Goal: Complete application form

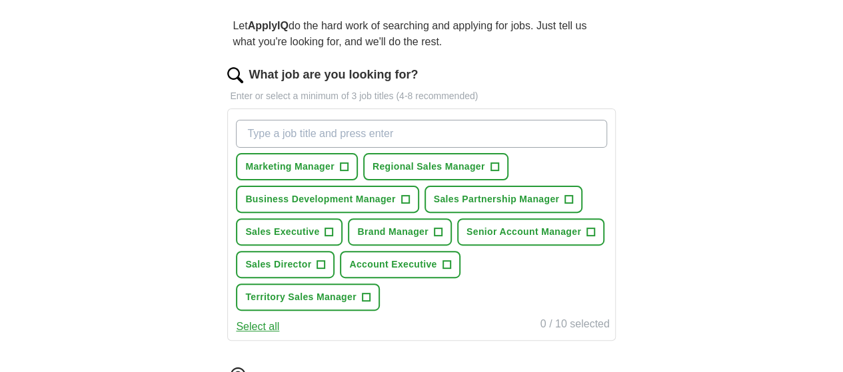
scroll to position [200, 0]
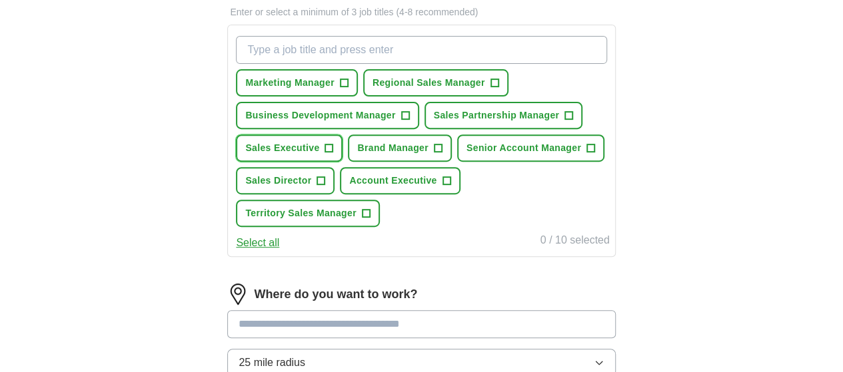
click at [333, 146] on span "+" at bounding box center [329, 148] width 8 height 11
click at [586, 154] on span "+" at bounding box center [590, 148] width 8 height 11
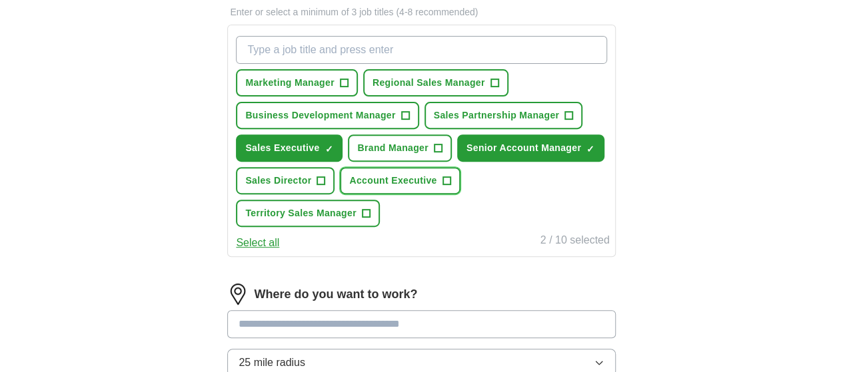
click at [450, 187] on span "+" at bounding box center [446, 181] width 8 height 11
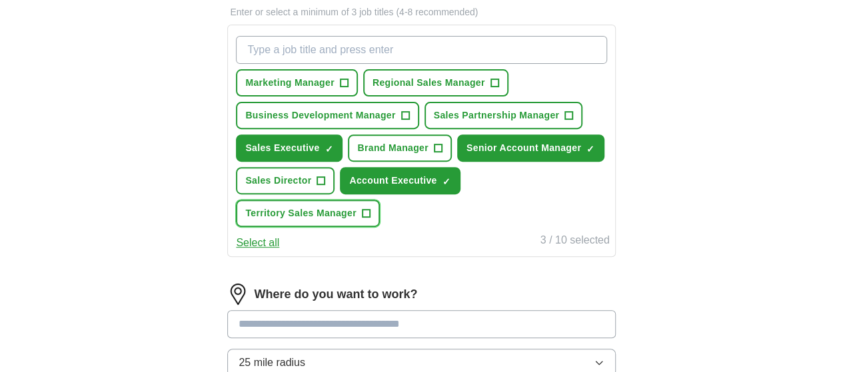
click at [370, 219] on span "+" at bounding box center [366, 213] width 8 height 11
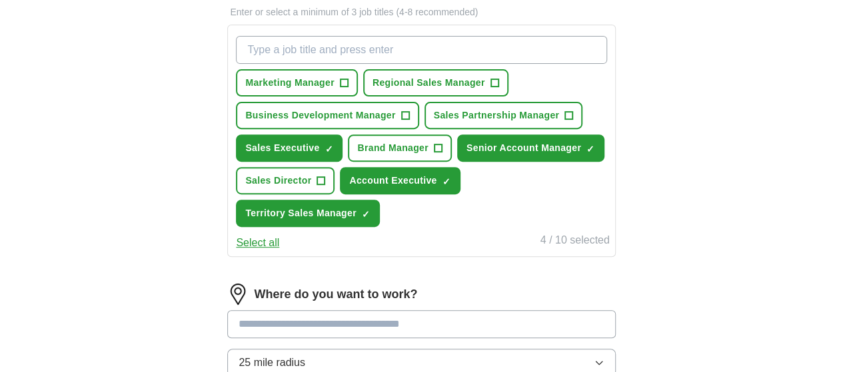
click at [279, 251] on button "Select all" at bounding box center [257, 243] width 43 height 16
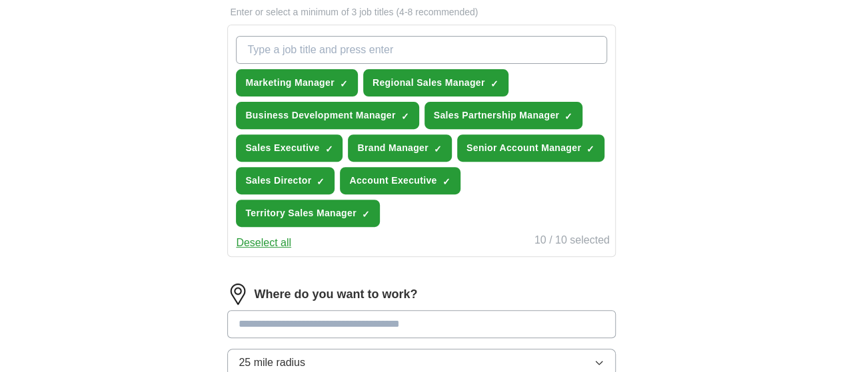
click at [285, 251] on button "Deselect all" at bounding box center [263, 243] width 55 height 16
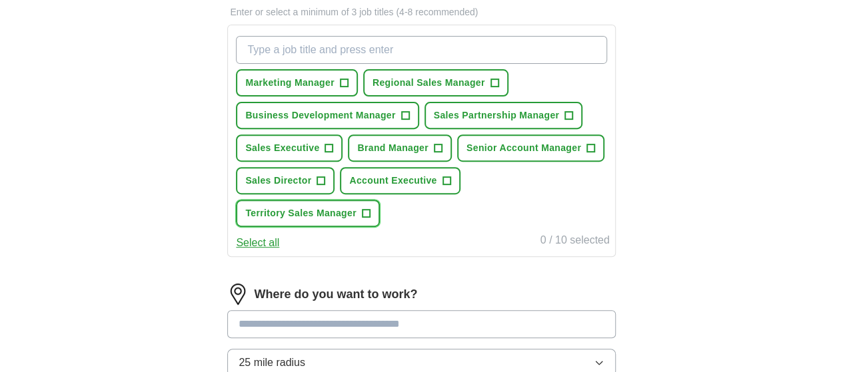
click at [356, 220] on span "Territory Sales Manager" at bounding box center [300, 214] width 111 height 14
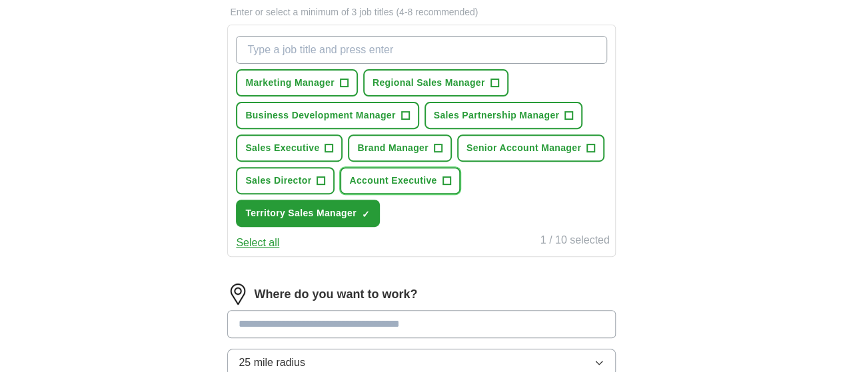
click at [423, 188] on span "Account Executive" at bounding box center [392, 181] width 87 height 14
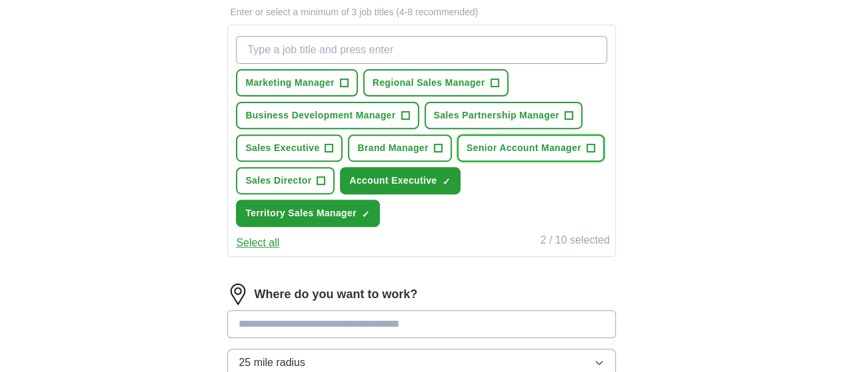
click at [494, 155] on span "Senior Account Manager" at bounding box center [523, 148] width 115 height 14
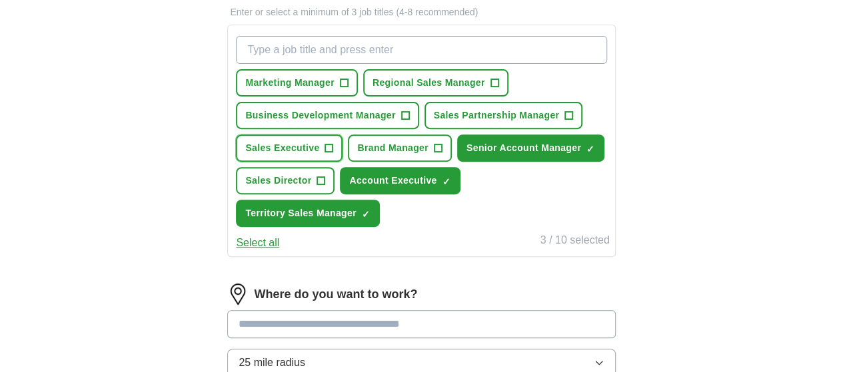
click at [319, 145] on span "Sales Executive" at bounding box center [282, 148] width 74 height 14
click at [485, 77] on span "Regional Sales Manager" at bounding box center [428, 83] width 113 height 14
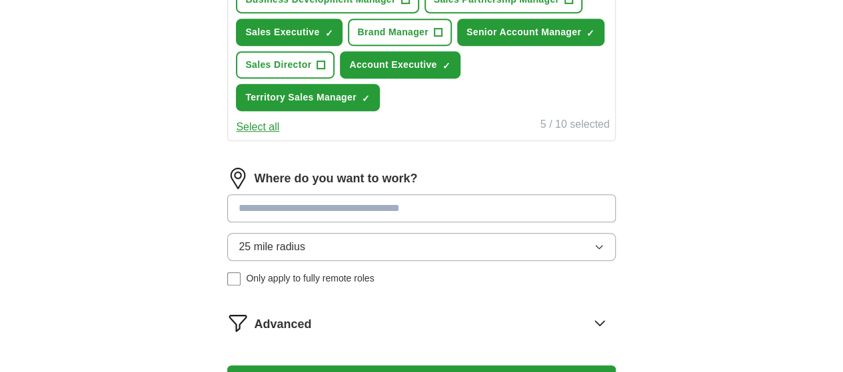
scroll to position [333, 0]
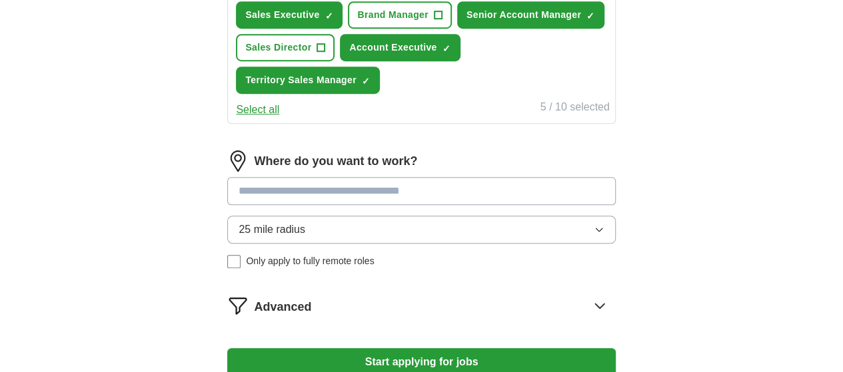
click at [429, 205] on input at bounding box center [421, 191] width 388 height 28
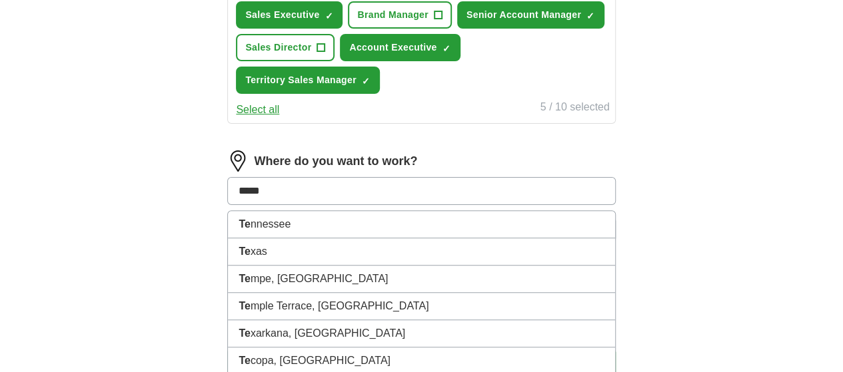
type input "******"
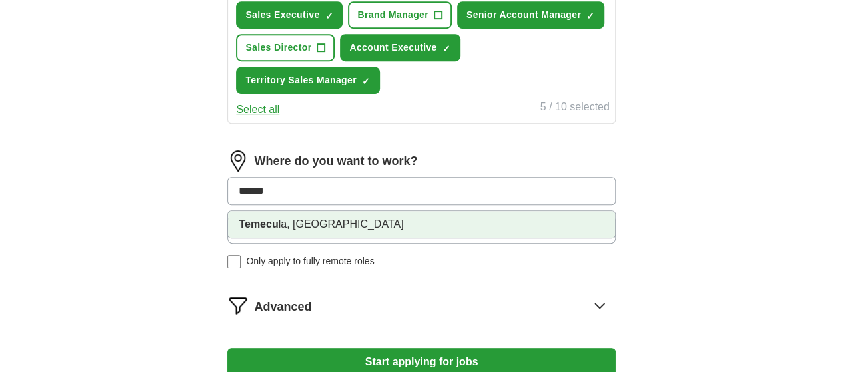
click at [330, 238] on li "Temecu la, [GEOGRAPHIC_DATA]" at bounding box center [421, 224] width 386 height 27
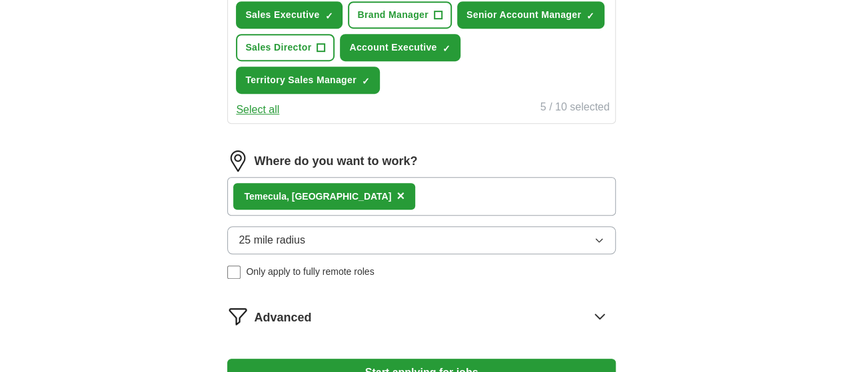
click at [305, 248] on span "25 mile radius" at bounding box center [271, 240] width 67 height 16
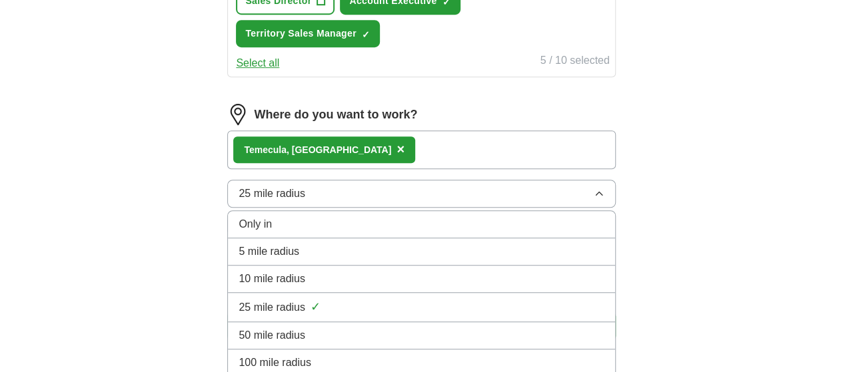
scroll to position [400, 0]
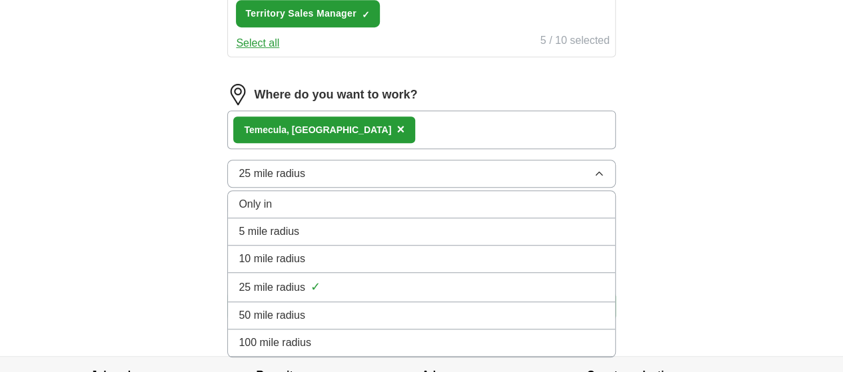
click at [345, 324] on div "50 mile radius" at bounding box center [420, 316] width 365 height 16
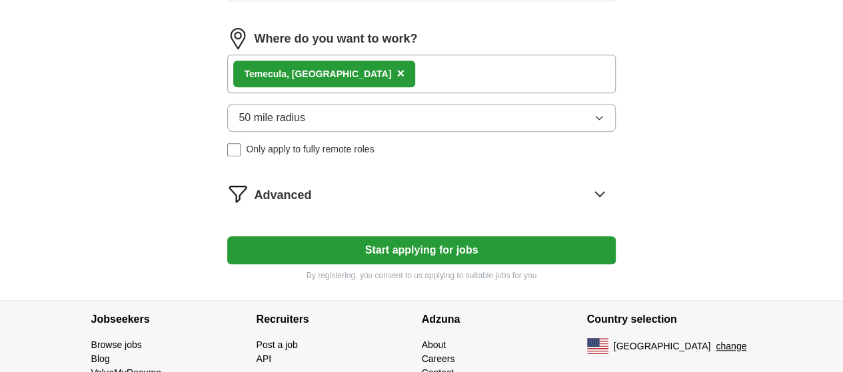
scroll to position [533, 0]
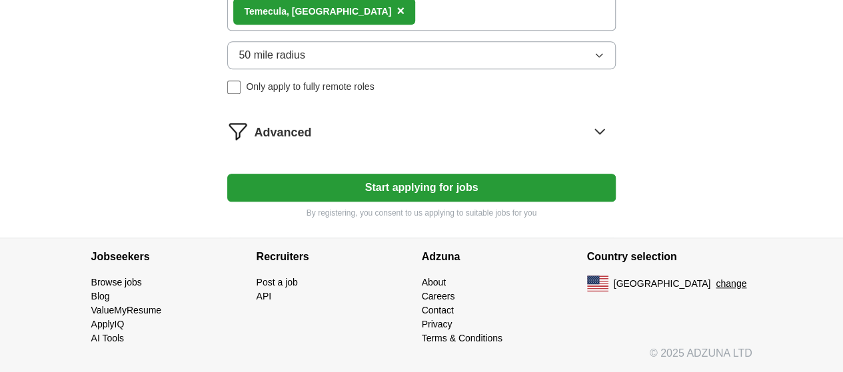
click at [589, 142] on icon at bounding box center [599, 131] width 21 height 21
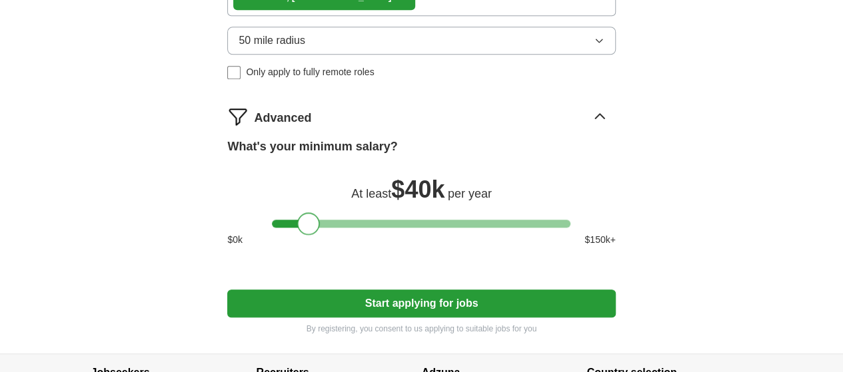
drag, startPoint x: 290, startPoint y: 254, endPoint x: 316, endPoint y: 258, distance: 26.4
click at [316, 235] on div at bounding box center [308, 223] width 23 height 23
click at [457, 318] on button "Start applying for jobs" at bounding box center [421, 304] width 388 height 28
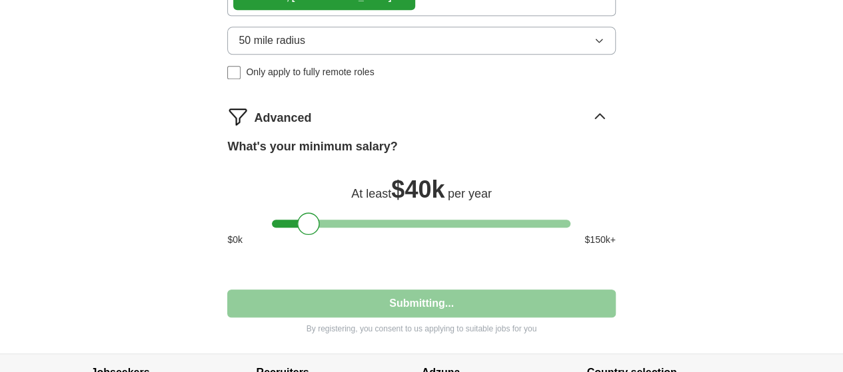
select select "**"
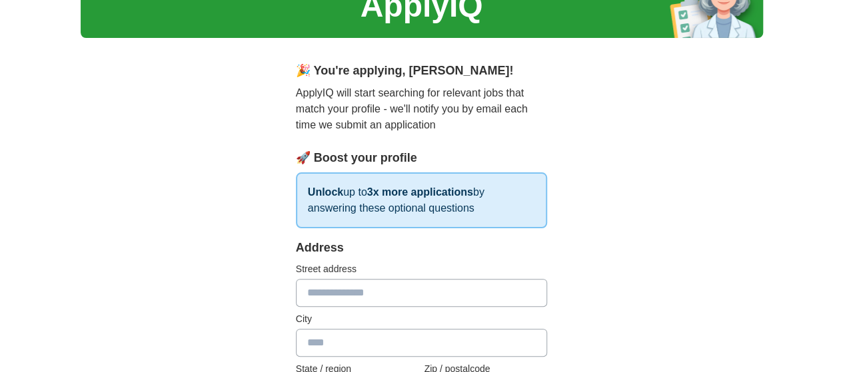
scroll to position [133, 0]
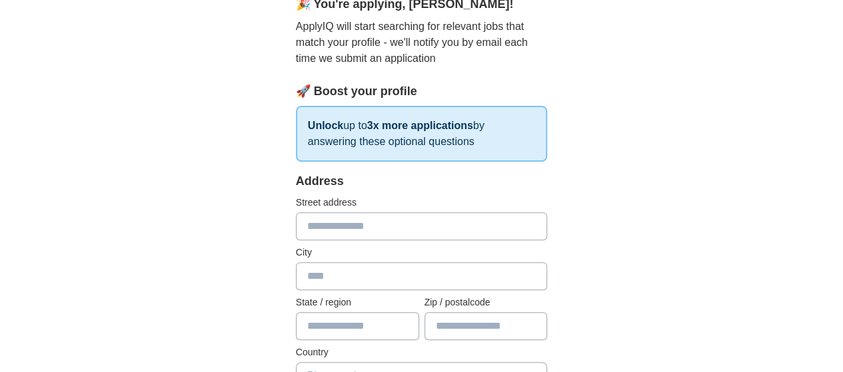
click at [326, 224] on input "text" at bounding box center [422, 226] width 252 height 28
type input "**********"
type input "********"
type input "**"
type input "*****"
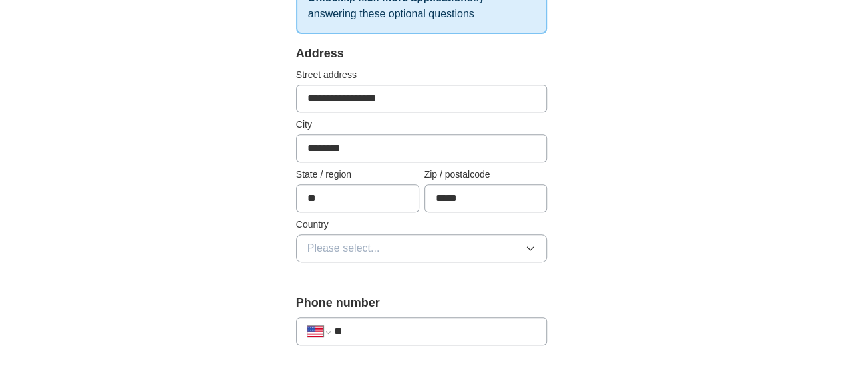
scroll to position [266, 0]
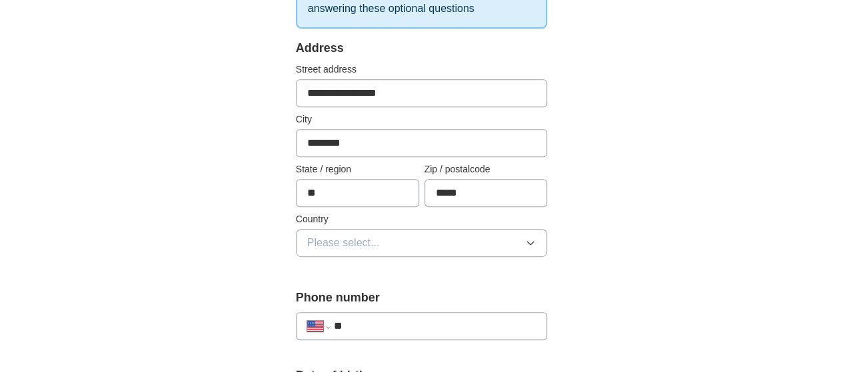
click at [360, 230] on button "Please select..." at bounding box center [422, 243] width 252 height 28
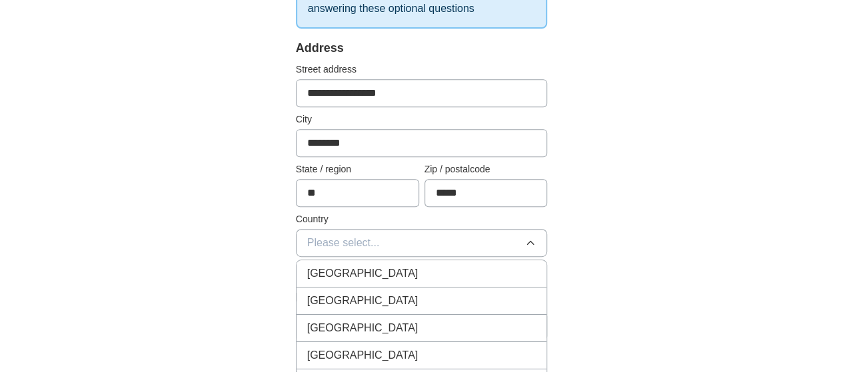
click at [320, 304] on span "[GEOGRAPHIC_DATA]" at bounding box center [362, 301] width 111 height 16
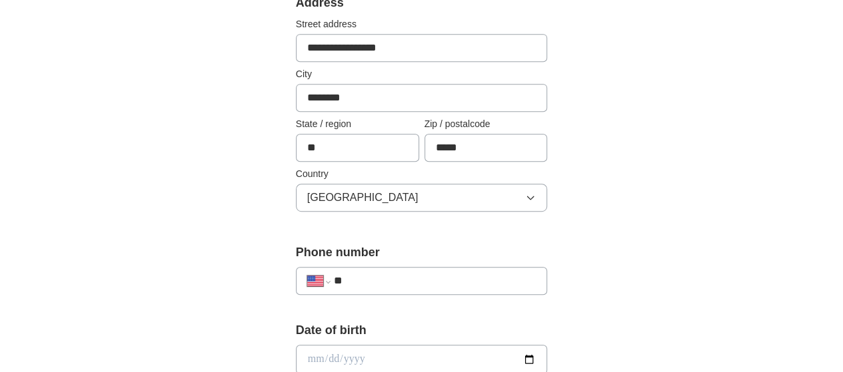
scroll to position [333, 0]
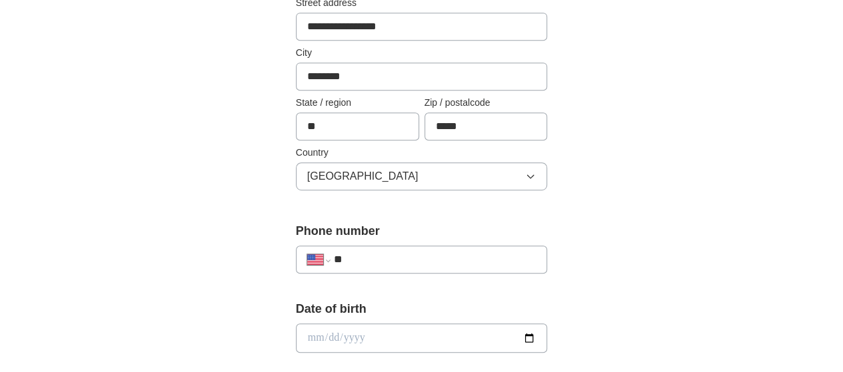
click at [384, 252] on input "**" at bounding box center [435, 260] width 203 height 16
click at [386, 254] on input "**" at bounding box center [435, 260] width 203 height 16
type input "**********"
click at [486, 354] on div "Date of birth" at bounding box center [422, 331] width 252 height 63
click at [427, 324] on input "date" at bounding box center [422, 338] width 252 height 29
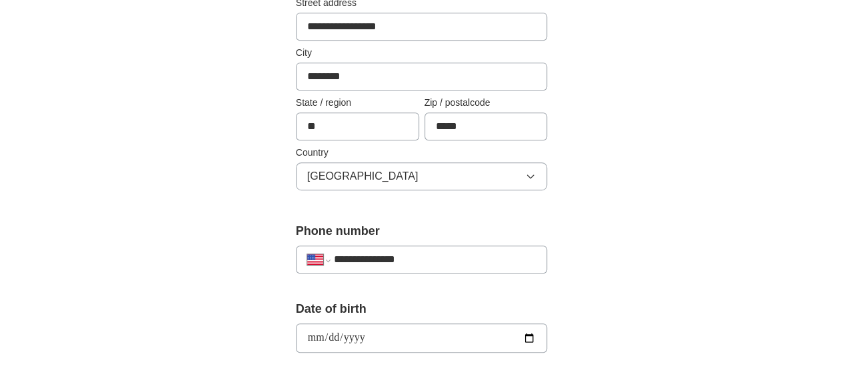
type input "**********"
click at [116, 256] on div "**********" at bounding box center [422, 322] width 682 height 1229
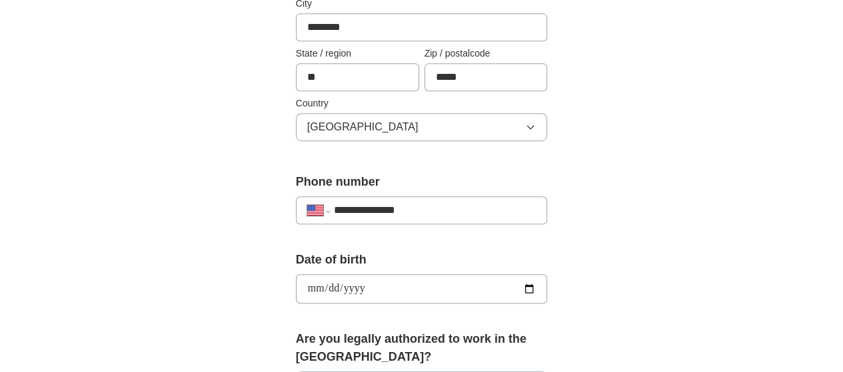
scroll to position [466, 0]
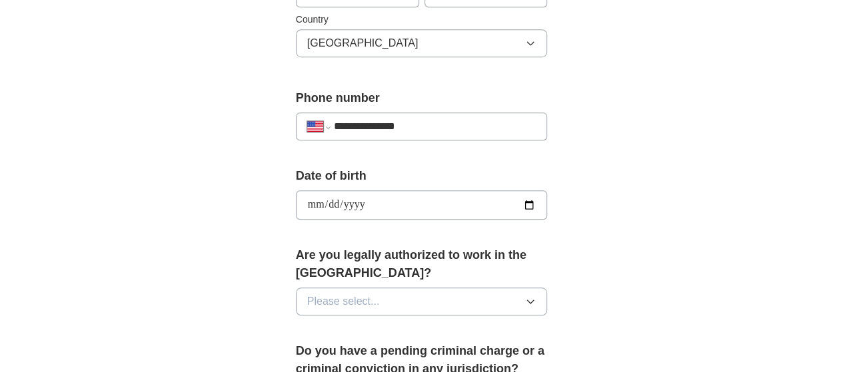
click at [493, 288] on button "Please select..." at bounding box center [422, 302] width 252 height 28
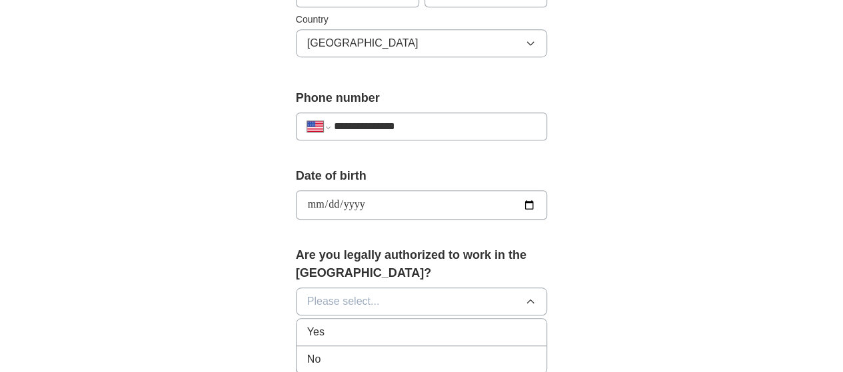
click at [372, 324] on div "Yes" at bounding box center [421, 332] width 229 height 16
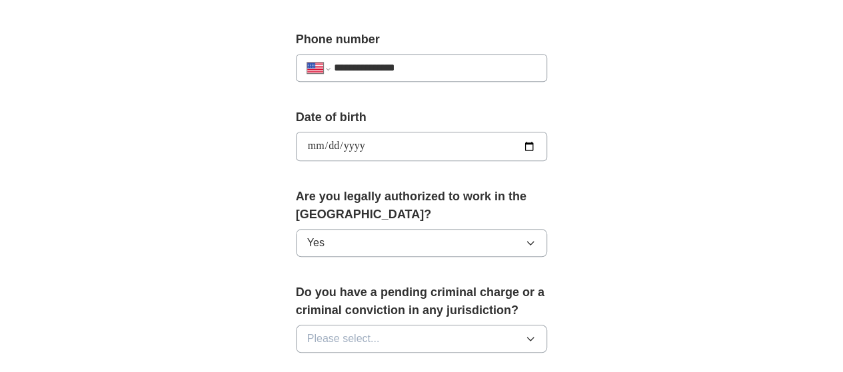
scroll to position [600, 0]
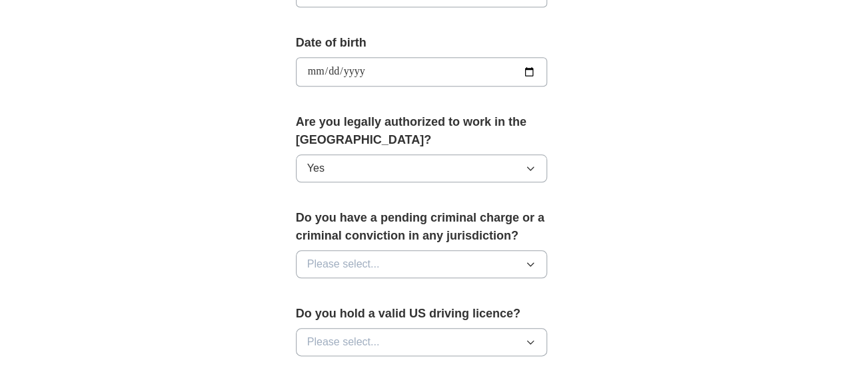
click at [410, 250] on button "Please select..." at bounding box center [422, 264] width 252 height 28
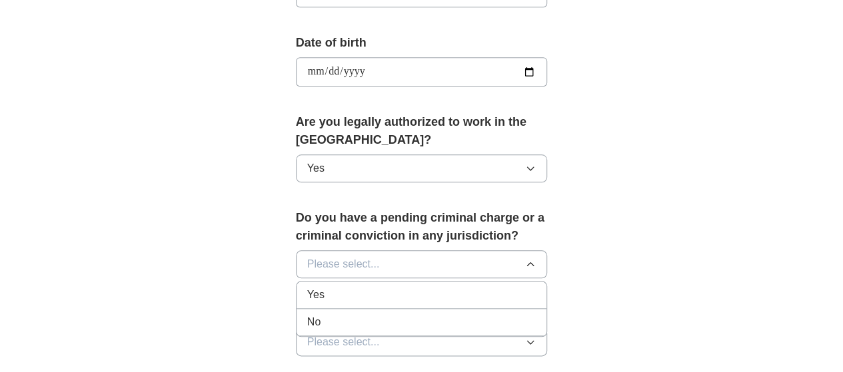
click at [321, 314] on div "No" at bounding box center [421, 322] width 229 height 16
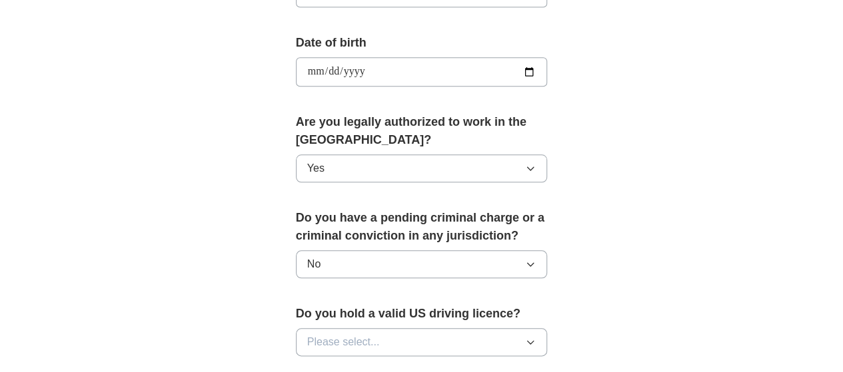
click at [307, 334] on span "Please select..." at bounding box center [343, 342] width 73 height 16
click at [307, 365] on span "Yes" at bounding box center [315, 373] width 17 height 16
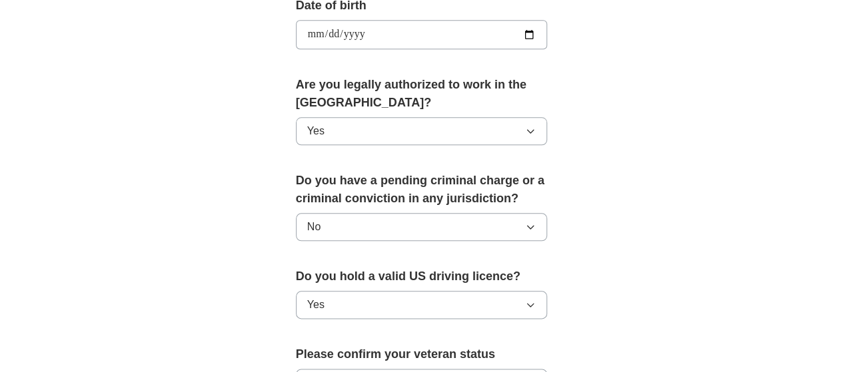
scroll to position [666, 0]
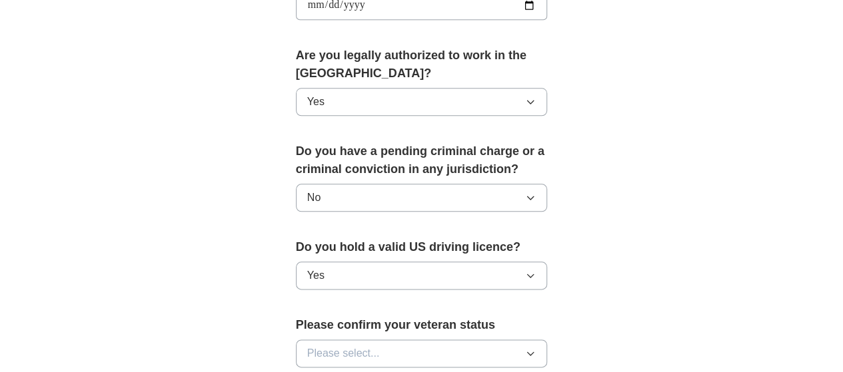
click at [536, 348] on icon "button" at bounding box center [530, 353] width 11 height 11
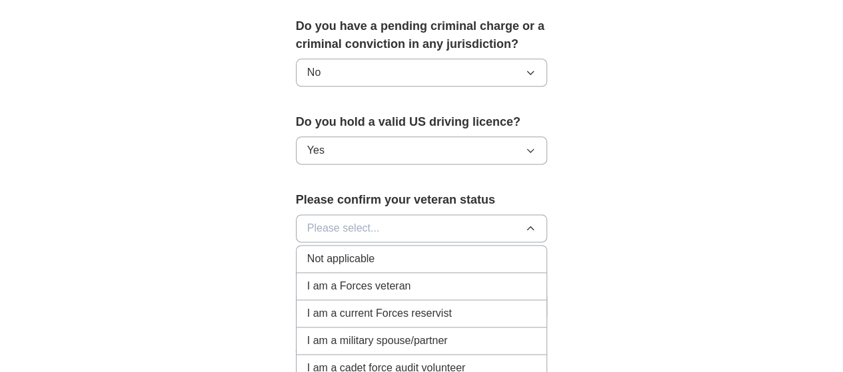
scroll to position [866, 0]
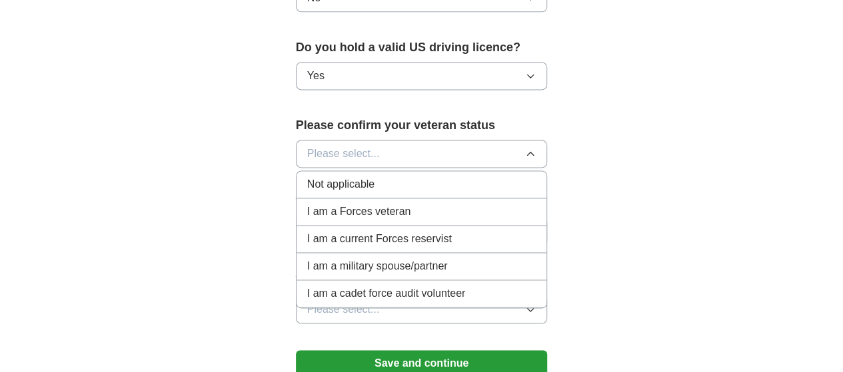
click at [381, 171] on li "Not applicable" at bounding box center [421, 184] width 250 height 27
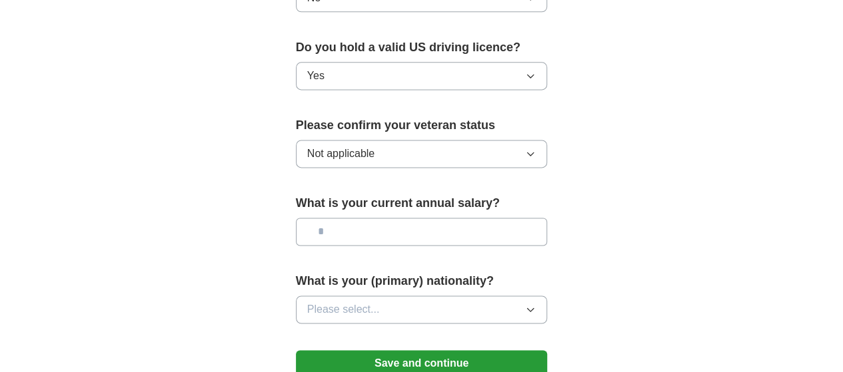
click at [419, 142] on button "Not applicable" at bounding box center [422, 154] width 252 height 28
click at [500, 218] on input "text" at bounding box center [422, 232] width 252 height 28
type input "*******"
click at [502, 296] on button "Please select..." at bounding box center [422, 310] width 252 height 28
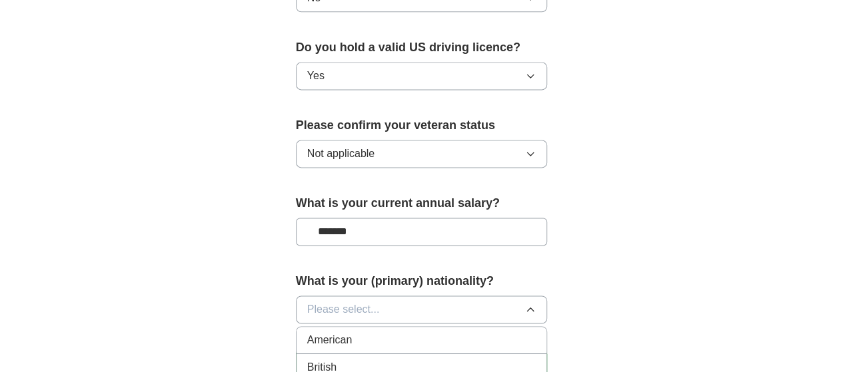
click at [376, 332] on div "American" at bounding box center [421, 340] width 229 height 16
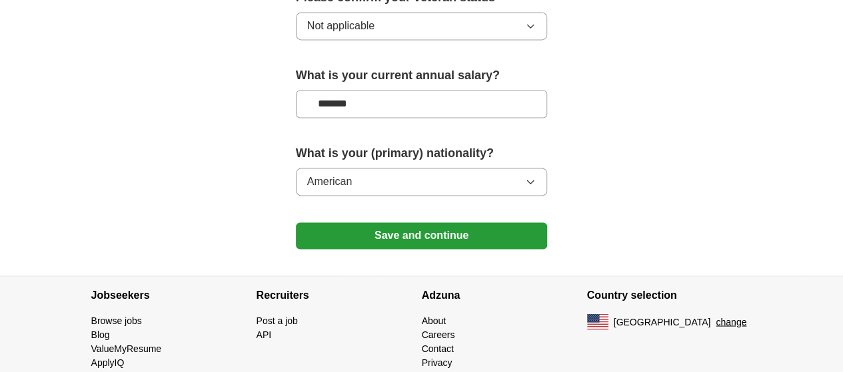
scroll to position [999, 0]
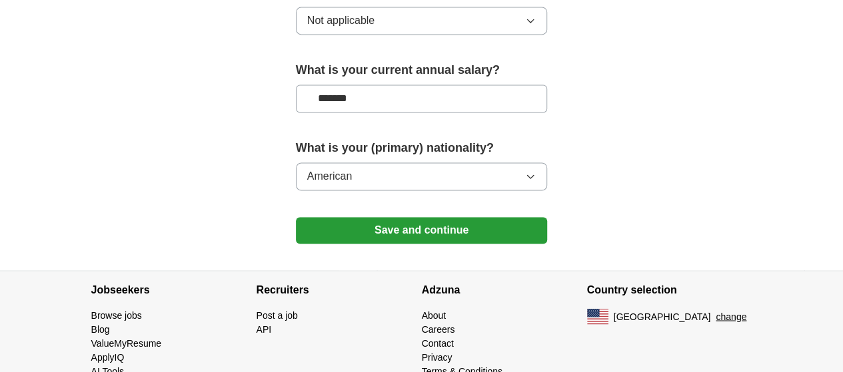
click at [400, 217] on button "Save and continue" at bounding box center [422, 230] width 252 height 27
